Goal: Task Accomplishment & Management: Use online tool/utility

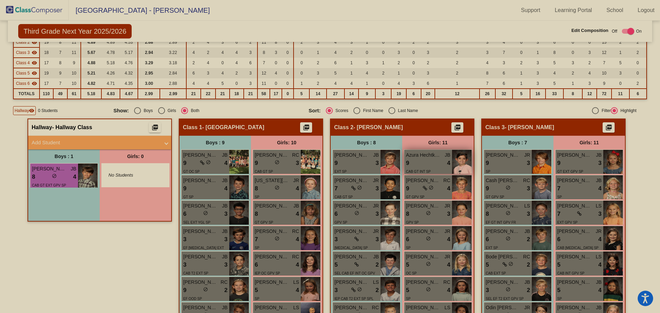
scroll to position [103, 0]
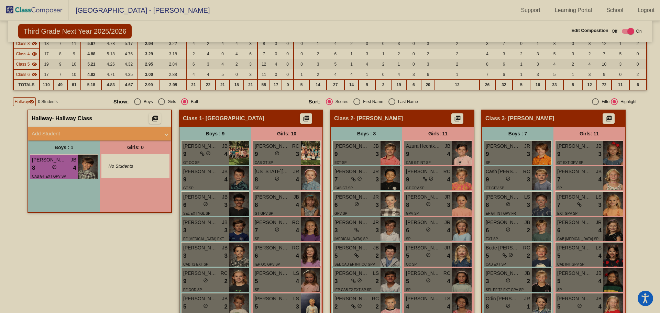
click at [120, 246] on div "Hallway - Hallway Class picture_as_pdf Add Student First Name Last Name Student…" at bounding box center [100, 271] width 144 height 322
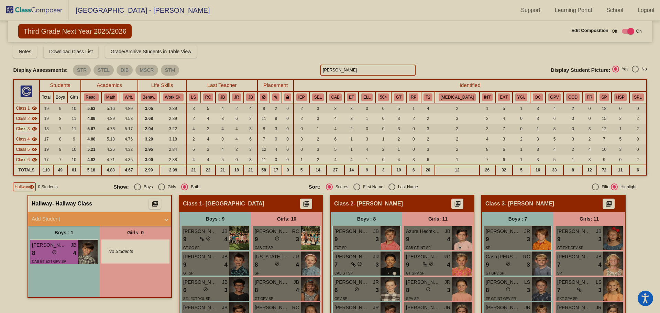
scroll to position [0, 0]
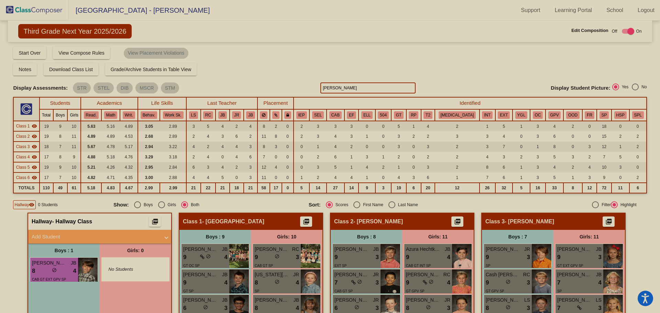
click at [64, 31] on span "Third Grade Next Year 2025/2026" at bounding box center [74, 31] width 113 height 14
click at [28, 10] on img at bounding box center [34, 10] width 69 height 20
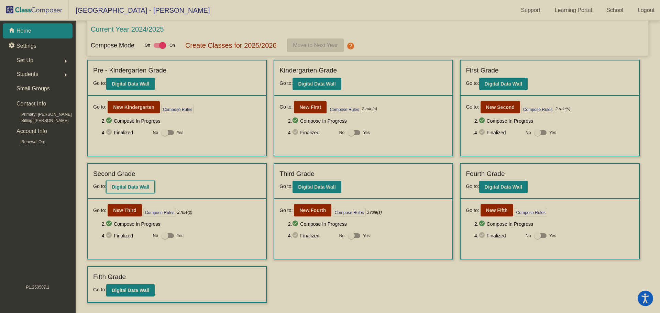
click at [132, 185] on b "Digital Data Wall" at bounding box center [130, 187] width 37 height 6
click at [500, 105] on b "New Second" at bounding box center [500, 108] width 29 height 6
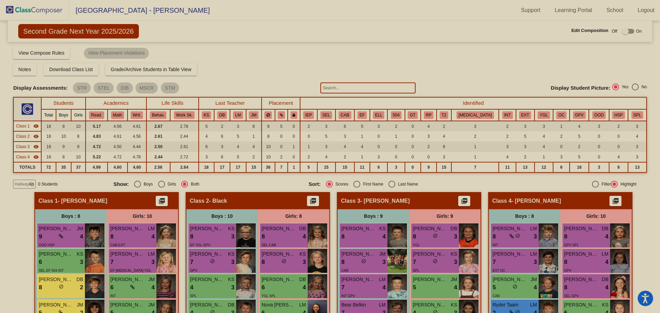
click at [371, 87] on input "text" at bounding box center [368, 88] width 95 height 11
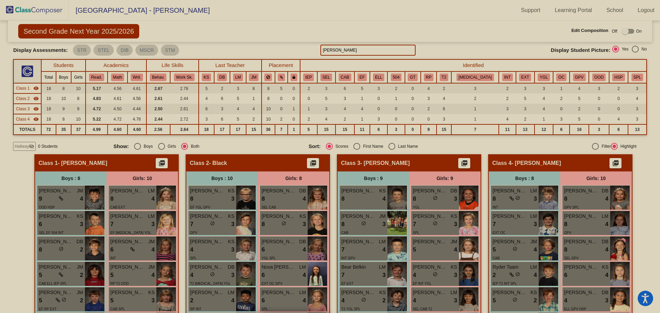
scroll to position [175, 0]
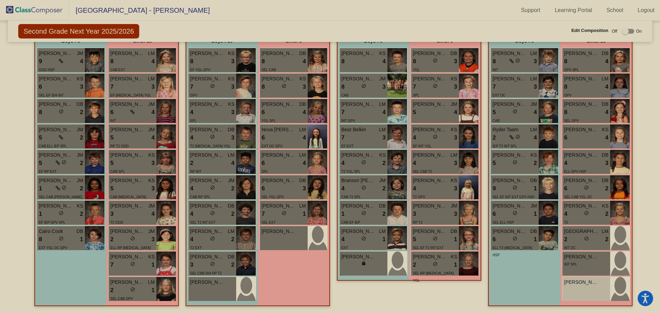
type input "[PERSON_NAME]"
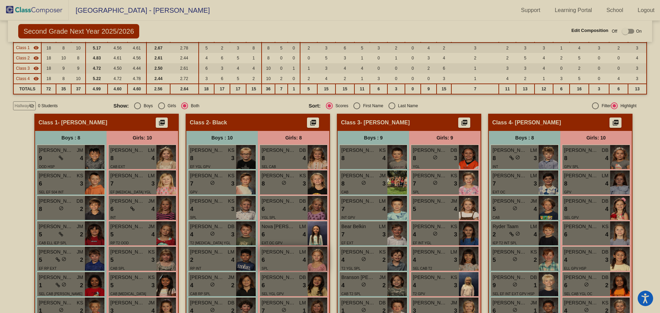
scroll to position [72, 0]
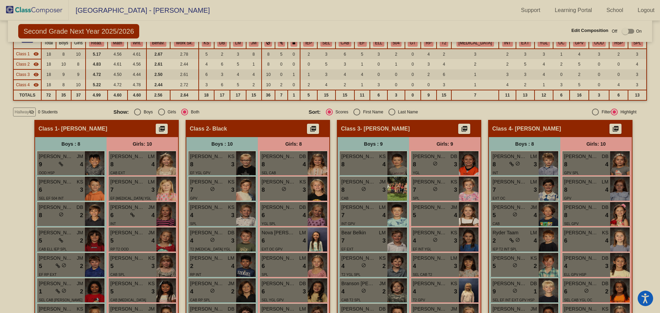
click at [27, 111] on span "Hallway" at bounding box center [21, 112] width 14 height 6
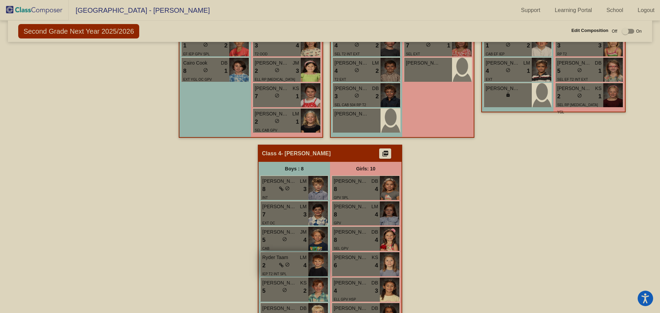
scroll to position [347, 0]
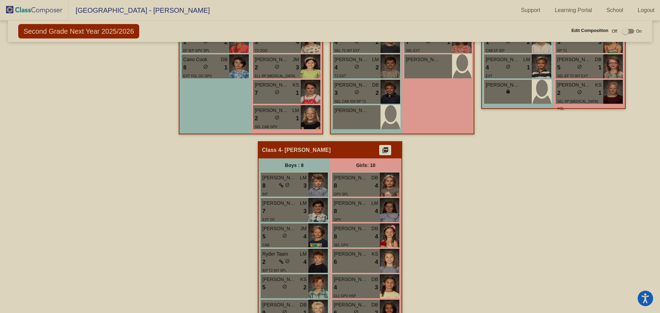
click at [503, 184] on div "Hallway - Hallway Class picture_as_pdf Add Student First Name Last Name Student…" at bounding box center [330, 141] width 634 height 593
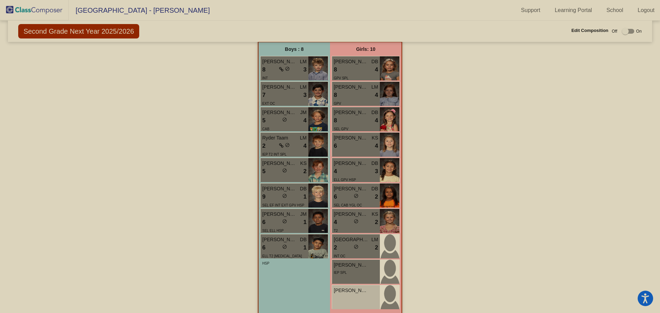
scroll to position [472, 0]
